Goal: Task Accomplishment & Management: Complete application form

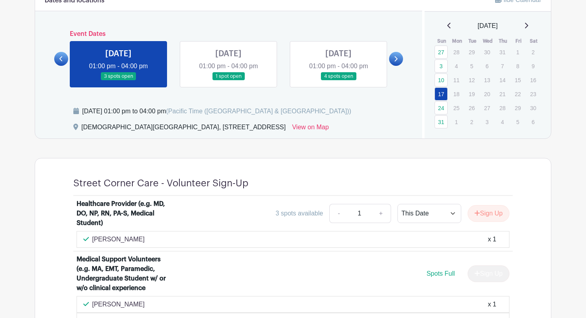
scroll to position [364, 0]
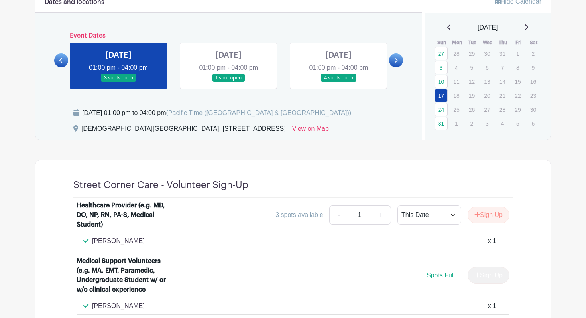
click at [393, 63] on link at bounding box center [396, 60] width 14 height 14
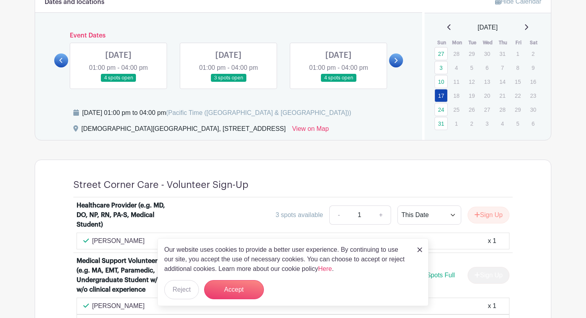
click at [393, 63] on link at bounding box center [396, 60] width 14 height 14
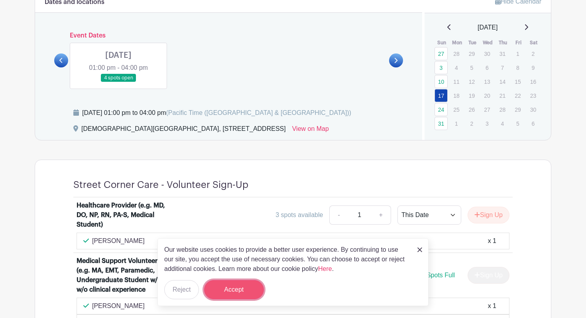
click at [236, 291] on button "Accept" at bounding box center [234, 289] width 60 height 19
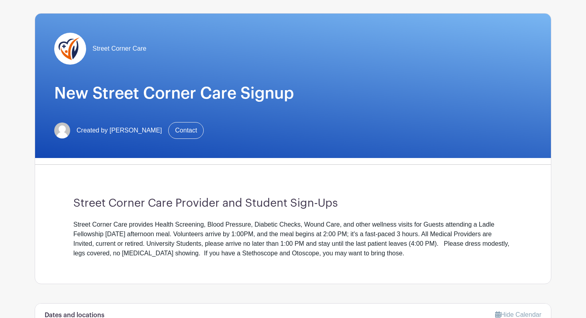
scroll to position [0, 0]
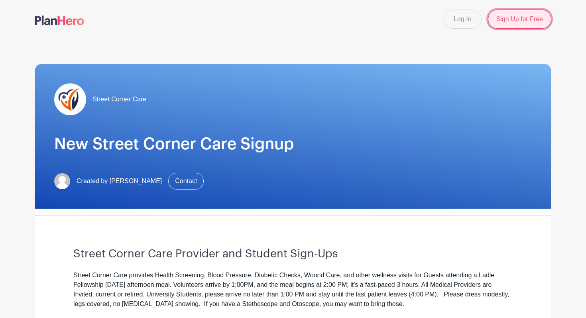
click at [509, 15] on link "Sign Up for Free" at bounding box center [519, 19] width 63 height 19
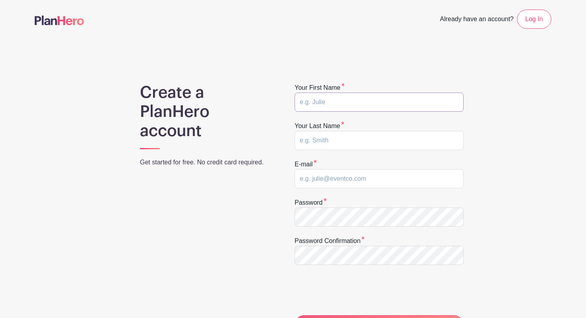
click at [420, 102] on input "text" at bounding box center [379, 102] width 169 height 19
type input "[PERSON_NAME]"
type input "[EMAIL_ADDRESS][DOMAIN_NAME]"
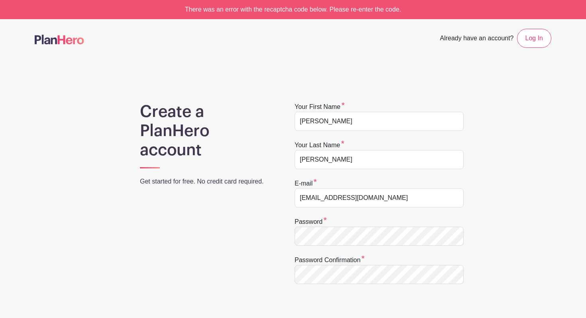
scroll to position [174, 0]
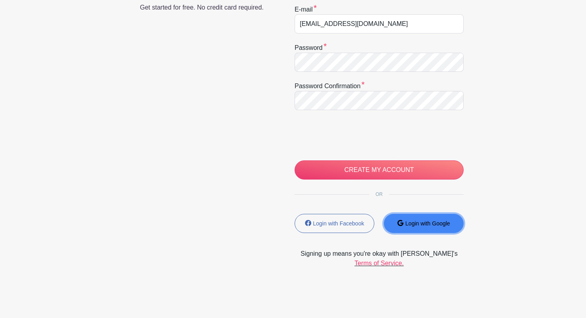
click at [406, 224] on small "Login with Google" at bounding box center [428, 223] width 45 height 6
